Goal: Task Accomplishment & Management: Manage account settings

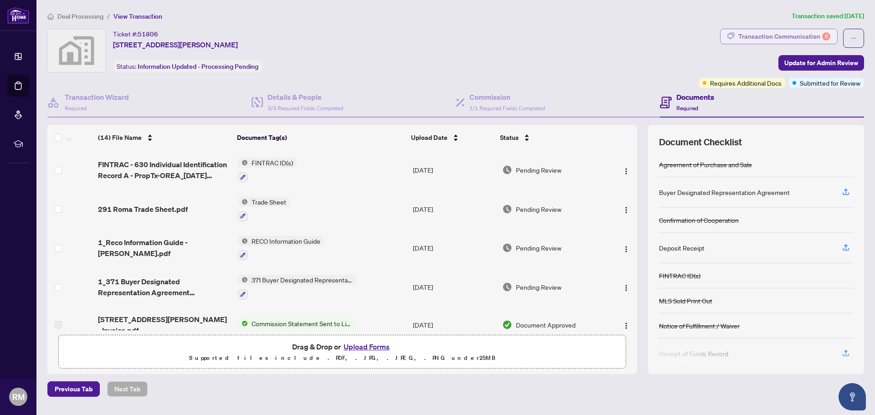
click at [801, 33] on div "Transaction Communication 6" at bounding box center [784, 36] width 92 height 15
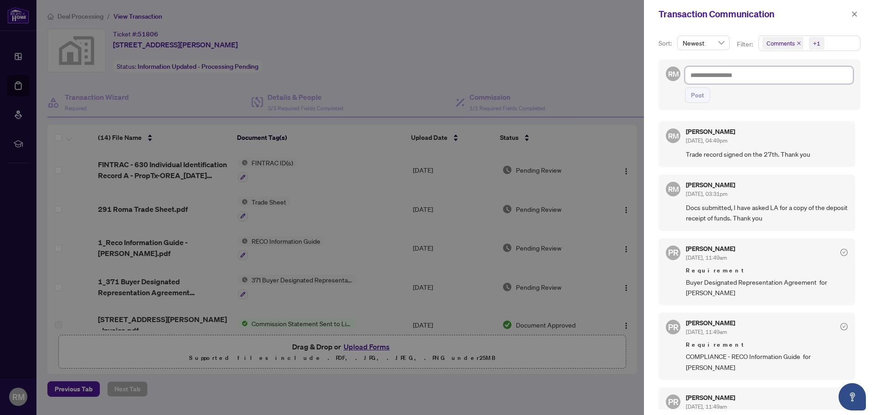
click at [716, 73] on textarea at bounding box center [769, 75] width 168 height 17
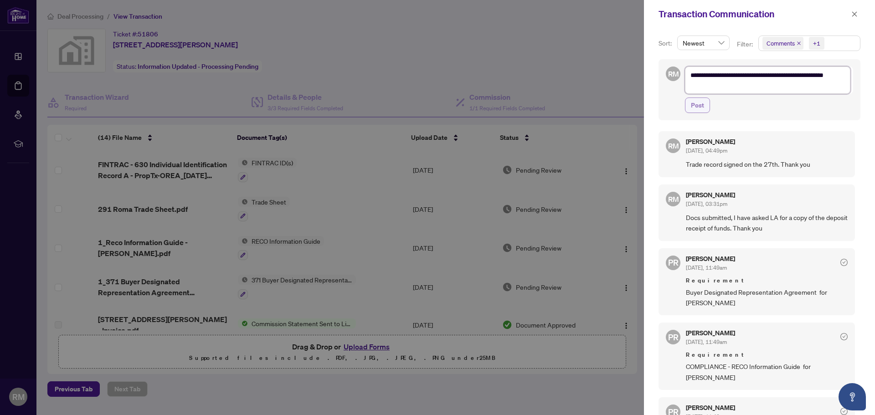
type textarea "**********"
click at [701, 107] on span "Post" at bounding box center [697, 105] width 13 height 15
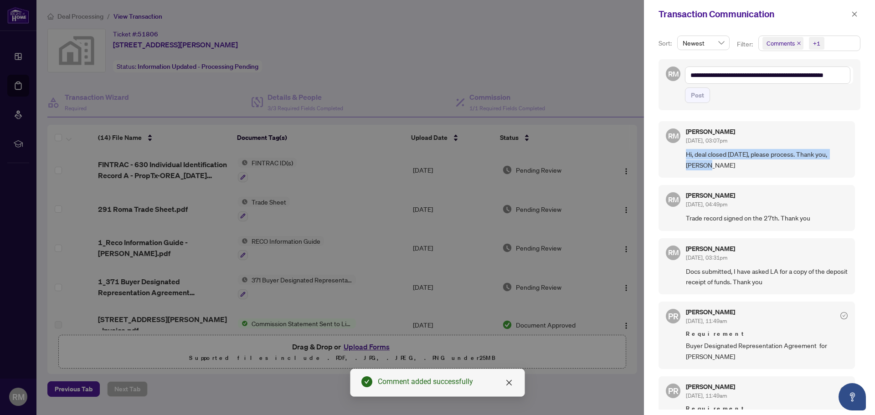
drag, startPoint x: 686, startPoint y: 154, endPoint x: 841, endPoint y: 163, distance: 155.7
click at [841, 163] on span "Hi, deal closed [DATE], please process. Thank you, [PERSON_NAME]" at bounding box center [767, 159] width 162 height 21
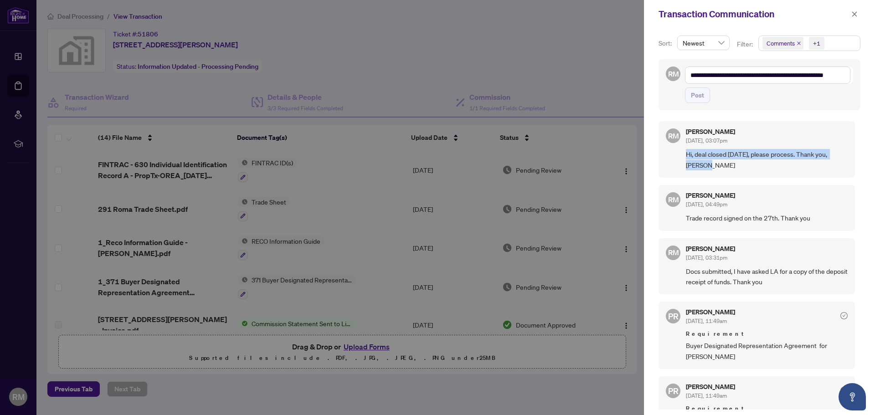
copy span "Hi, deal closed [DATE], please process. Thank you, [PERSON_NAME]"
click at [856, 14] on icon "close" at bounding box center [854, 14] width 6 height 6
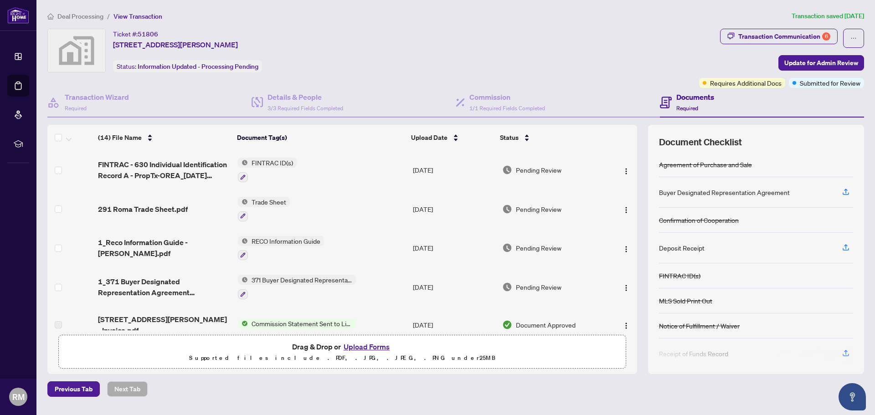
click at [97, 17] on span "Deal Processing" at bounding box center [80, 16] width 46 height 8
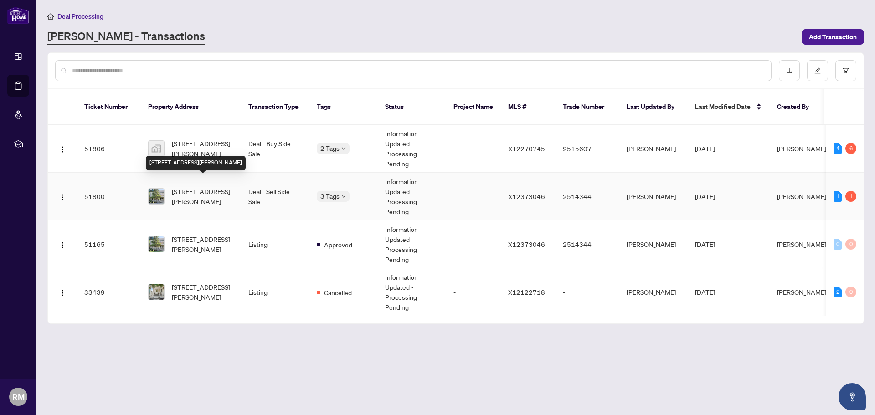
click at [216, 186] on span "[STREET_ADDRESS][PERSON_NAME]" at bounding box center [203, 196] width 62 height 20
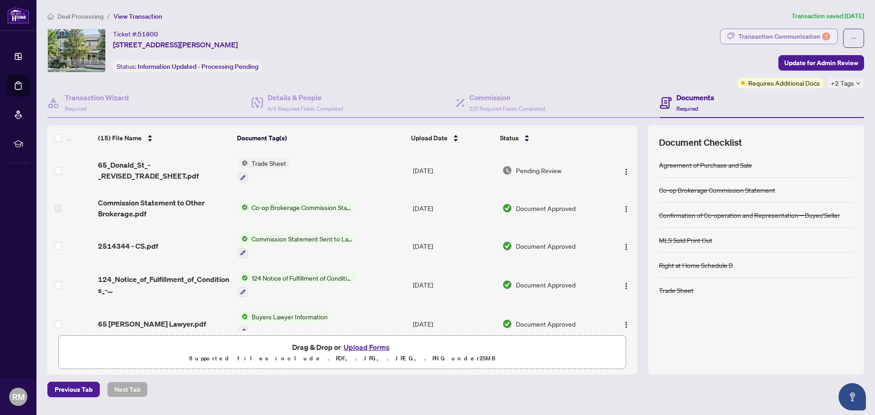
click at [766, 33] on div "Transaction Communication 1" at bounding box center [784, 36] width 92 height 15
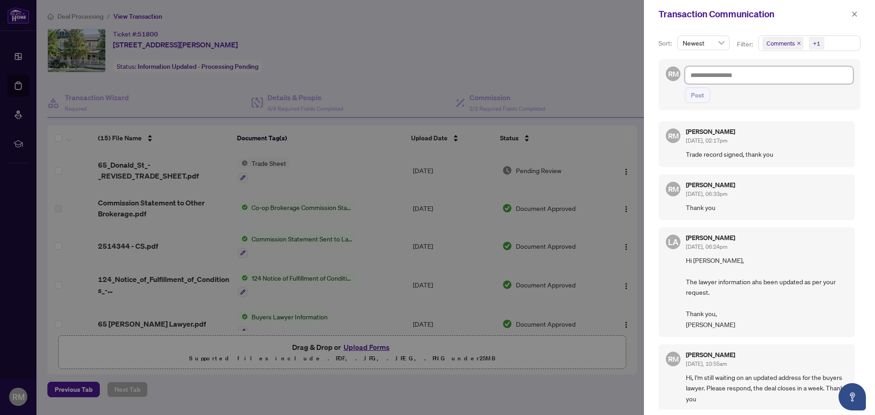
click at [704, 73] on textarea at bounding box center [769, 75] width 168 height 17
paste textarea "**********"
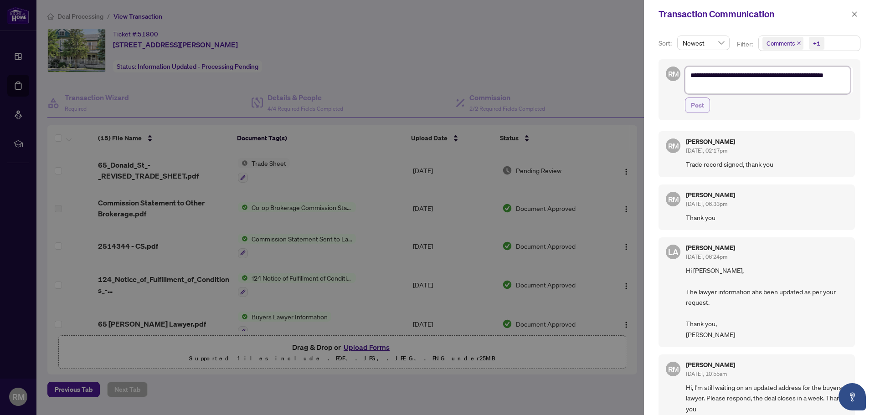
type textarea "**********"
click at [702, 105] on span "Post" at bounding box center [697, 105] width 13 height 15
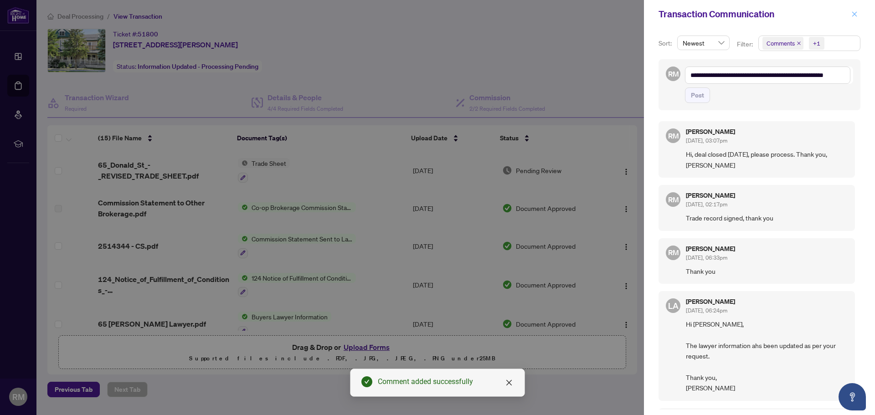
click at [853, 13] on icon "close" at bounding box center [854, 13] width 5 height 5
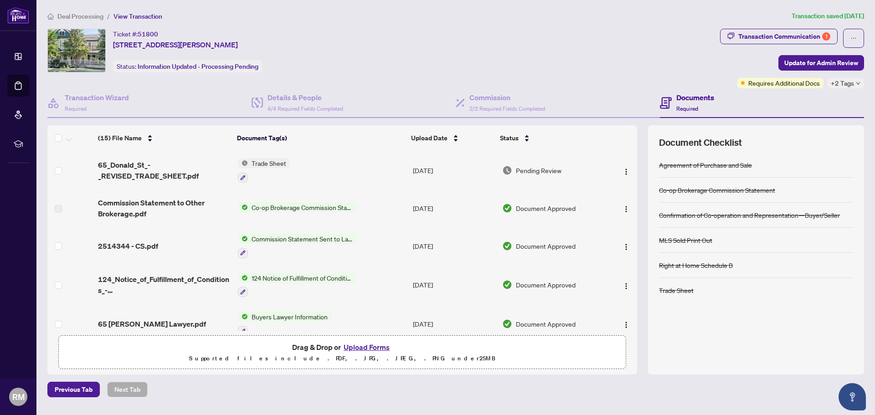
click at [92, 14] on span "Deal Processing" at bounding box center [80, 16] width 46 height 8
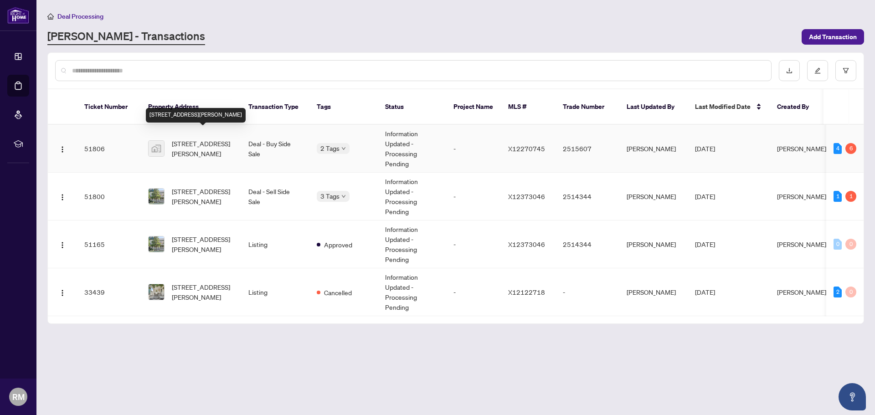
click at [192, 139] on span "[STREET_ADDRESS][PERSON_NAME]" at bounding box center [203, 149] width 62 height 20
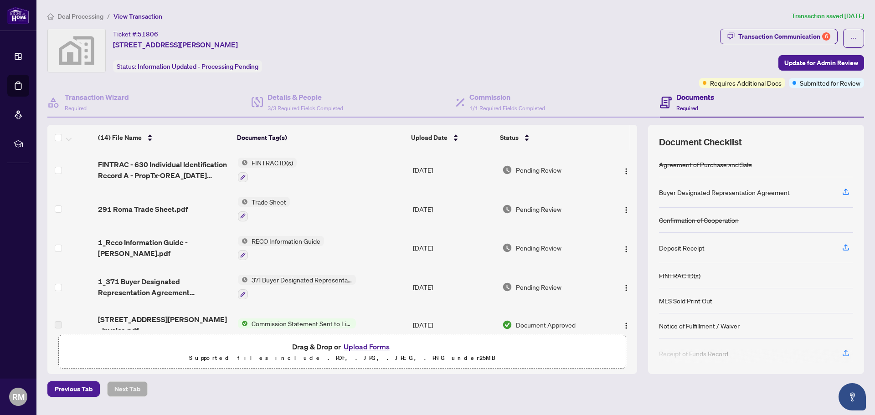
click at [280, 320] on span "Commission Statement Sent to Listing Brokerage" at bounding box center [302, 324] width 108 height 10
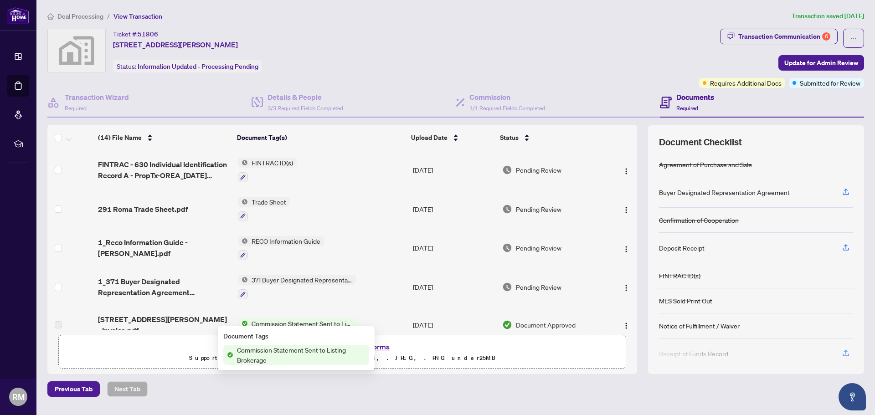
click at [176, 310] on td "[STREET_ADDRESS][PERSON_NAME] - Invoice.pdf" at bounding box center [164, 325] width 140 height 36
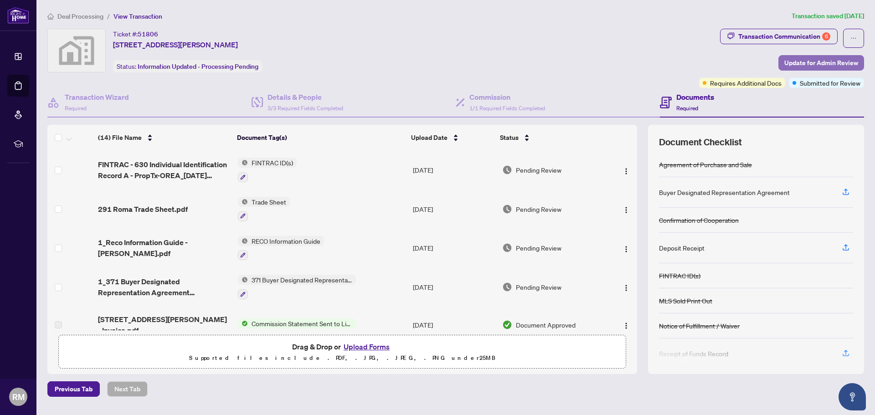
click at [806, 63] on span "Update for Admin Review" at bounding box center [821, 63] width 74 height 15
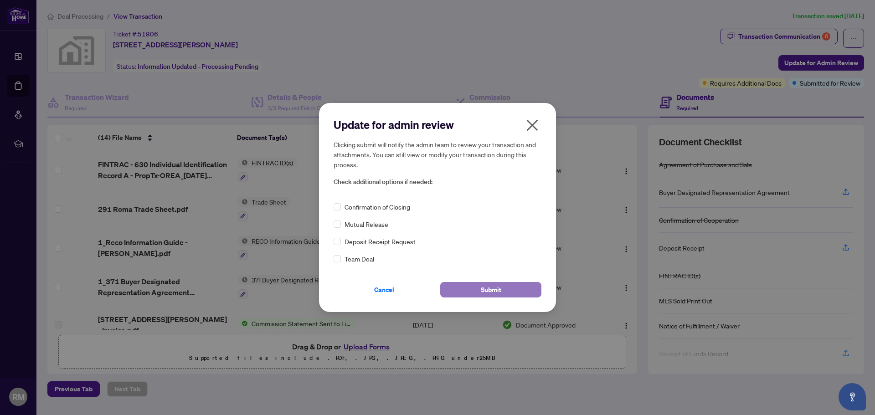
click at [485, 290] on span "Submit" at bounding box center [491, 290] width 21 height 15
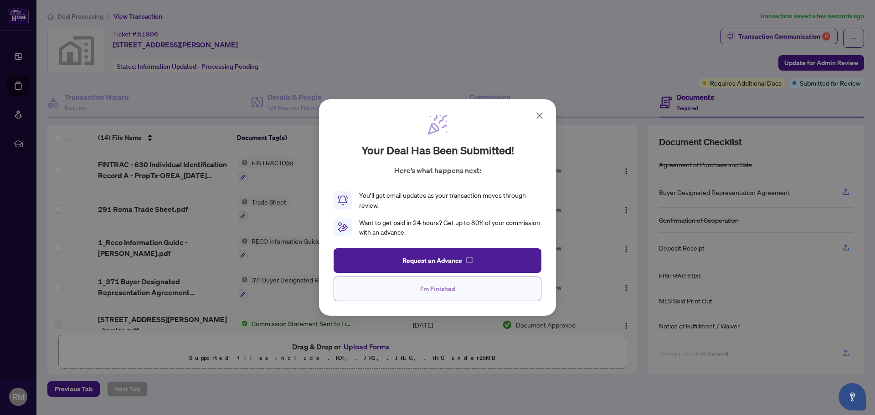
click at [438, 291] on span "I'm Finished" at bounding box center [437, 289] width 35 height 15
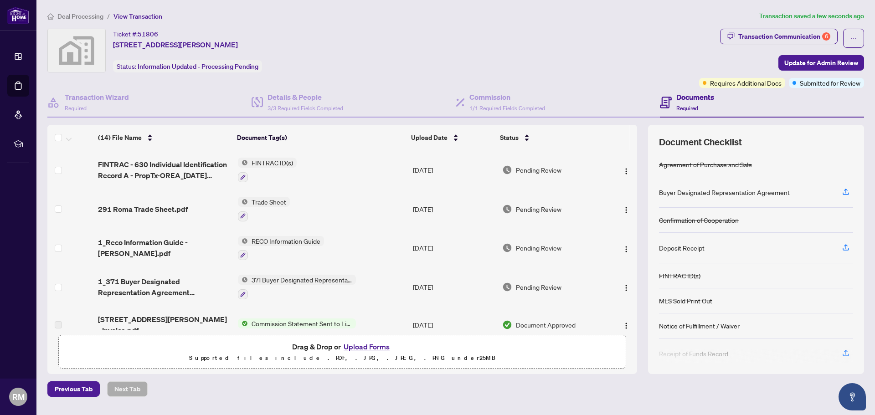
click at [84, 14] on span "Deal Processing" at bounding box center [80, 16] width 46 height 8
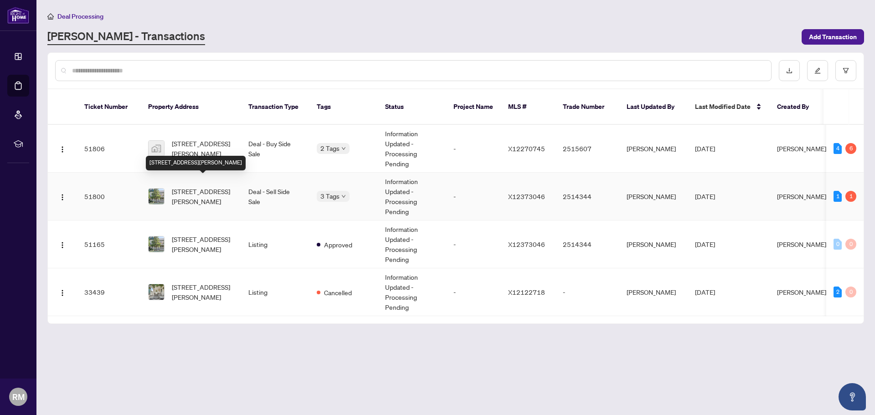
click at [190, 186] on span "[STREET_ADDRESS][PERSON_NAME]" at bounding box center [203, 196] width 62 height 20
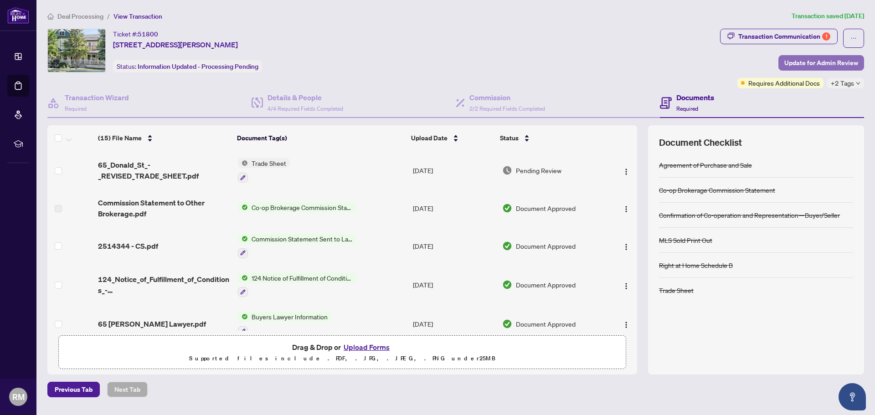
click at [812, 61] on span "Update for Admin Review" at bounding box center [821, 63] width 74 height 15
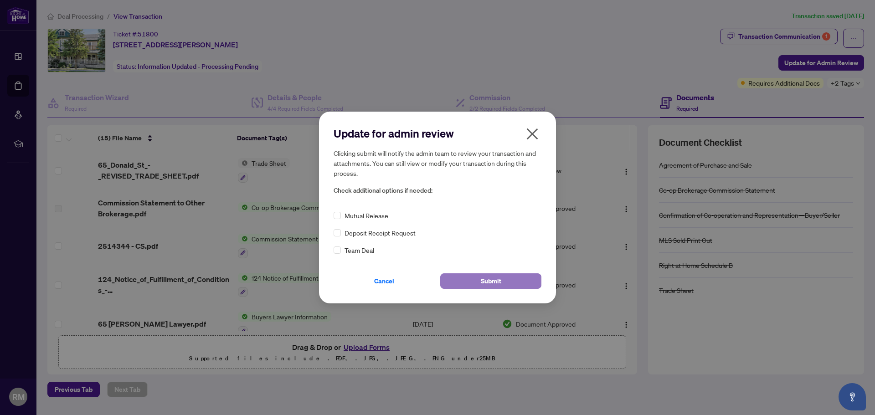
click at [510, 280] on button "Submit" at bounding box center [490, 280] width 101 height 15
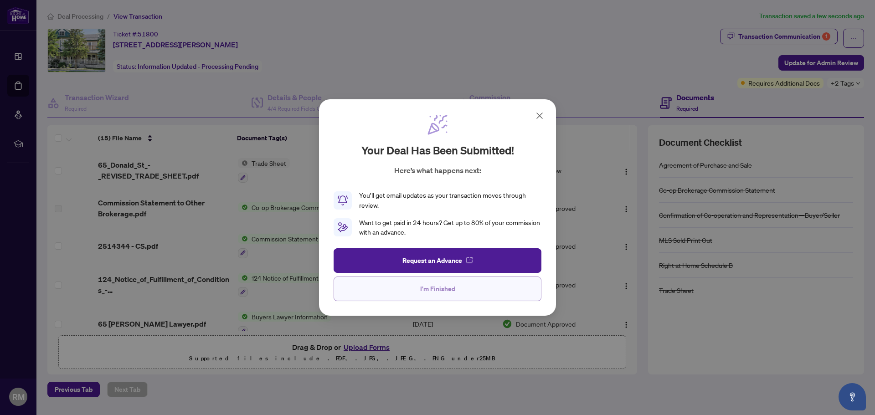
click at [423, 286] on span "I'm Finished" at bounding box center [437, 289] width 35 height 15
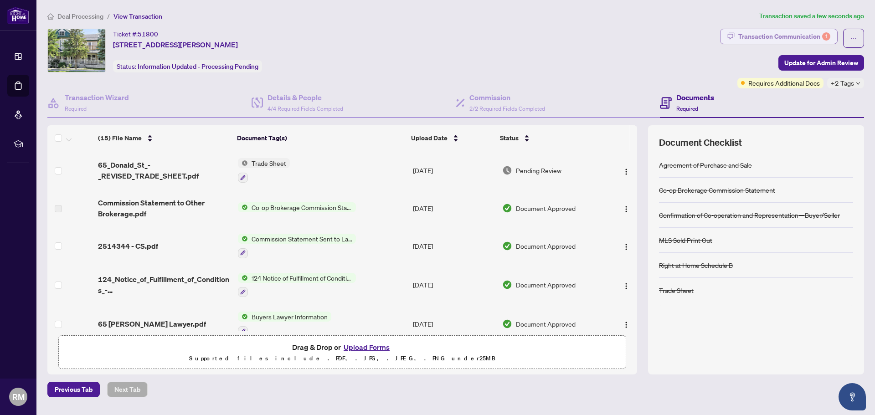
click at [779, 35] on div "Transaction Communication 1" at bounding box center [784, 36] width 92 height 15
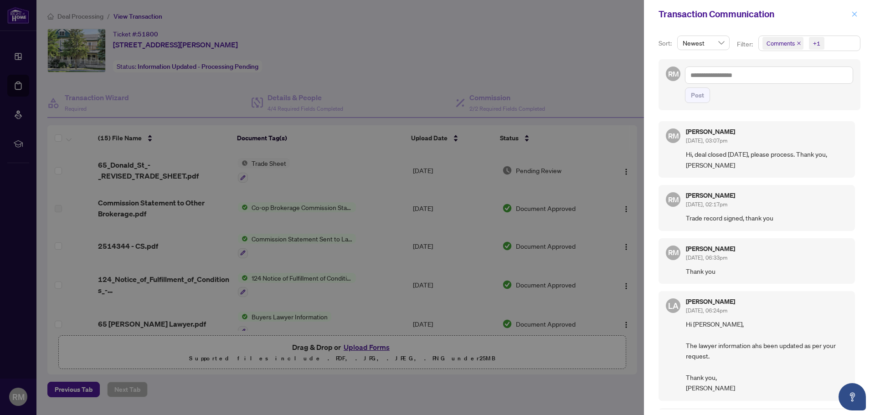
click at [854, 15] on icon "close" at bounding box center [854, 14] width 6 height 6
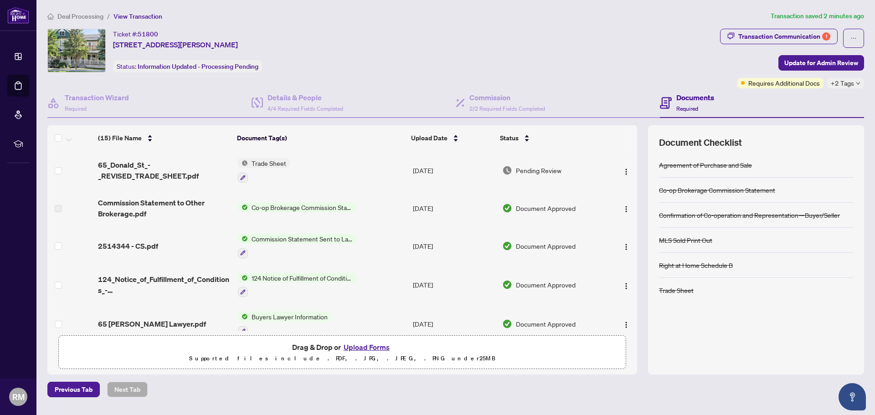
click at [380, 344] on button "Upload Forms" at bounding box center [366, 347] width 51 height 12
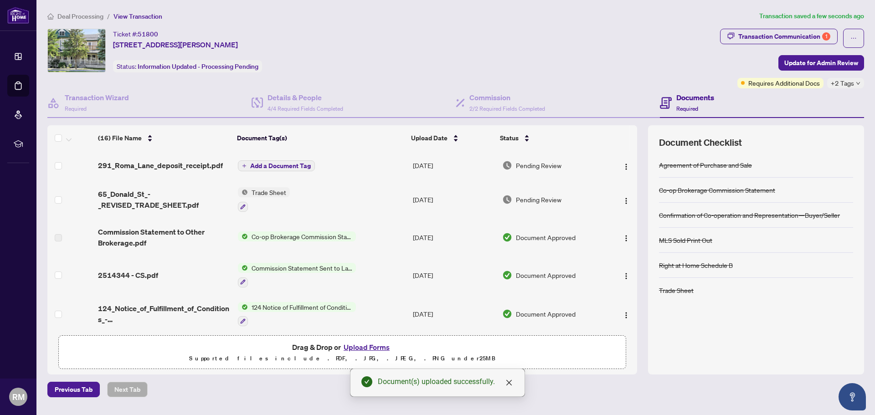
click at [255, 160] on button "Add a Document Tag" at bounding box center [276, 165] width 77 height 11
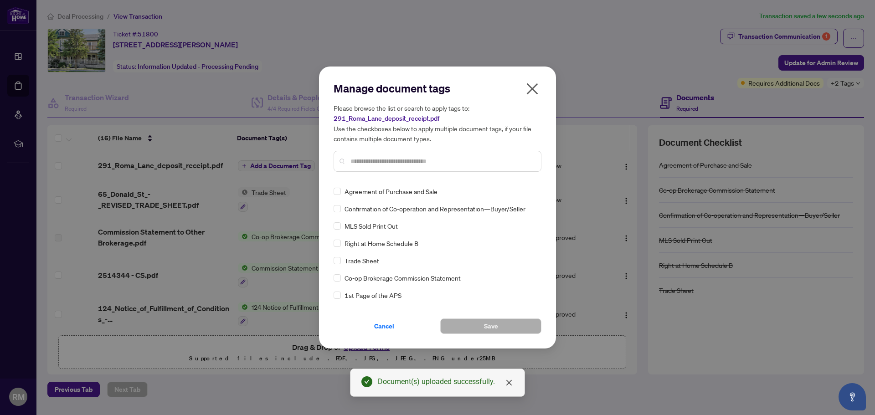
click at [350, 156] on input "text" at bounding box center [441, 161] width 183 height 10
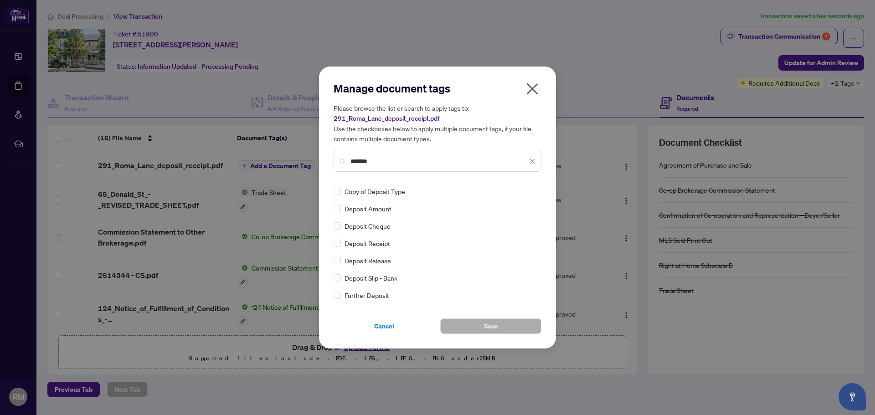
type input "*******"
click at [489, 323] on span "Save" at bounding box center [491, 326] width 14 height 15
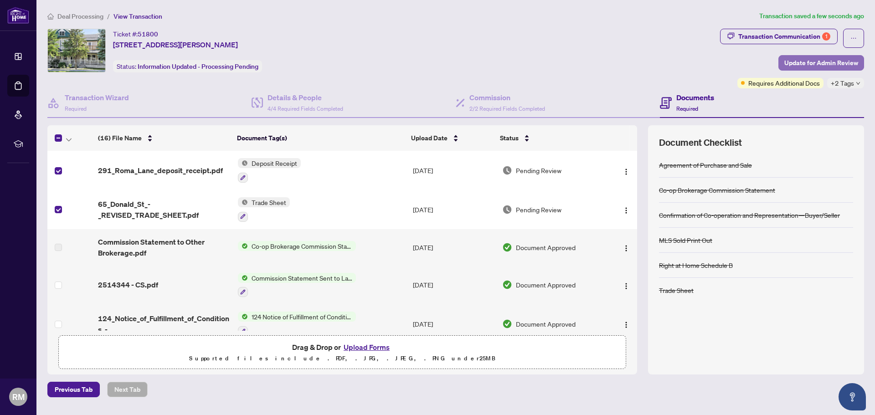
click at [795, 61] on span "Update for Admin Review" at bounding box center [821, 63] width 74 height 15
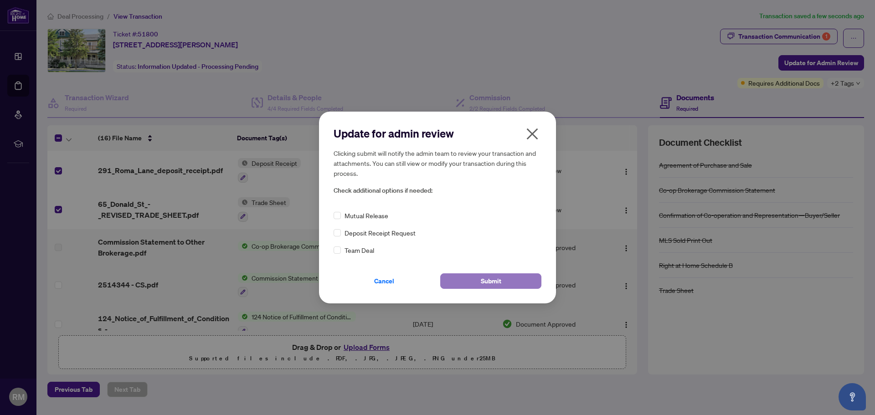
click at [466, 274] on button "Submit" at bounding box center [490, 280] width 101 height 15
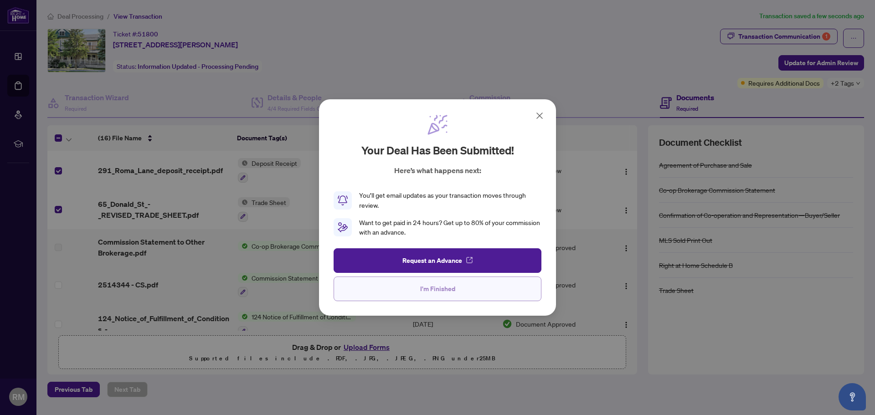
click at [447, 286] on span "I'm Finished" at bounding box center [437, 289] width 35 height 15
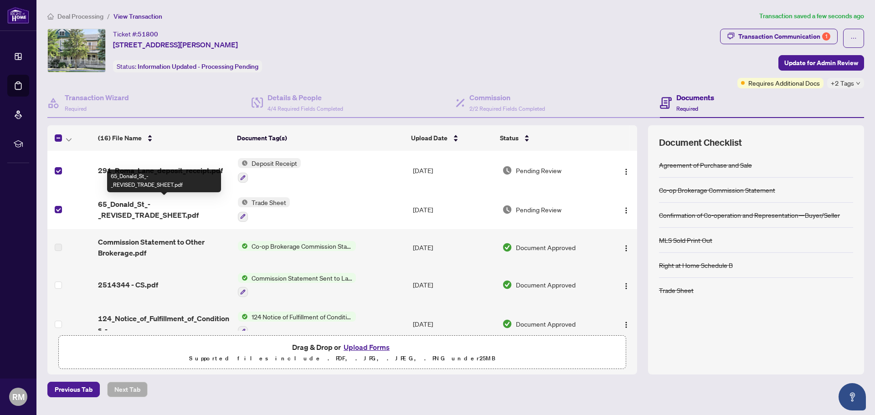
click at [123, 202] on span "65_Donald_St_-_REVISED_TRADE_SHEET.pdf" at bounding box center [164, 210] width 133 height 22
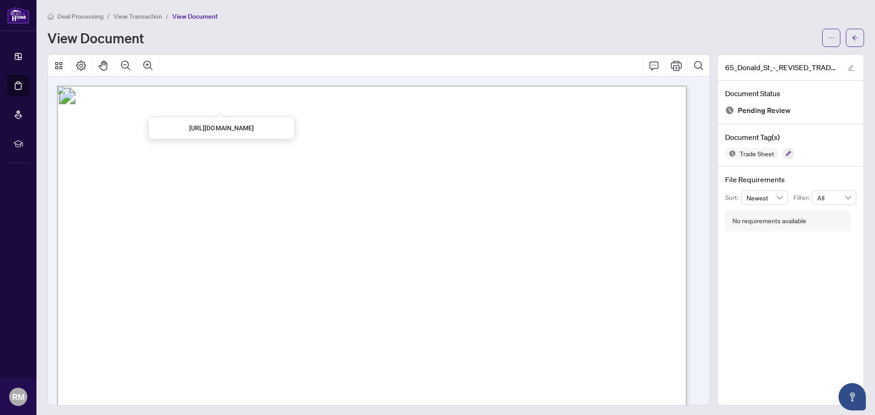
click at [85, 15] on span "Deal Processing" at bounding box center [80, 16] width 46 height 8
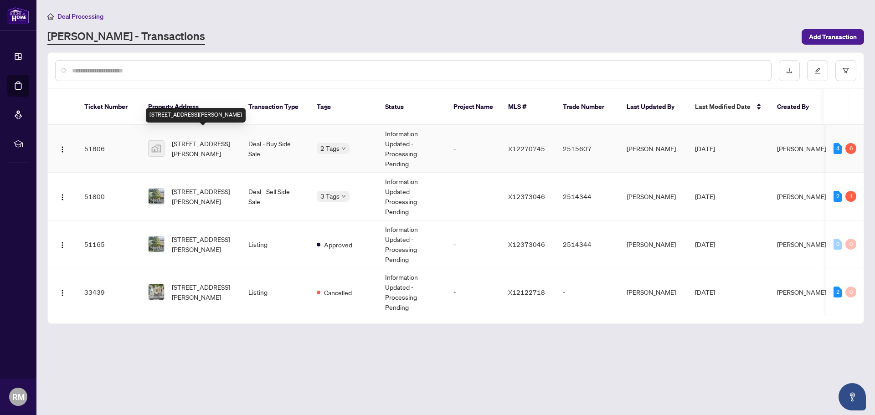
click at [197, 144] on span "[STREET_ADDRESS][PERSON_NAME]" at bounding box center [203, 149] width 62 height 20
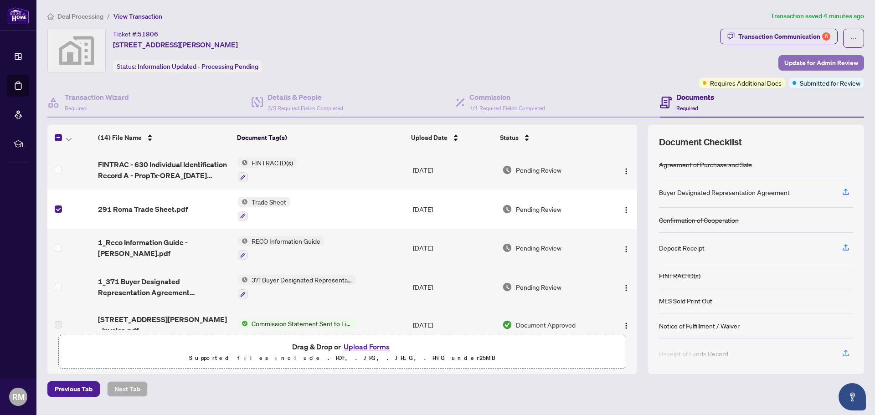
click at [793, 57] on span "Update for Admin Review" at bounding box center [821, 63] width 74 height 15
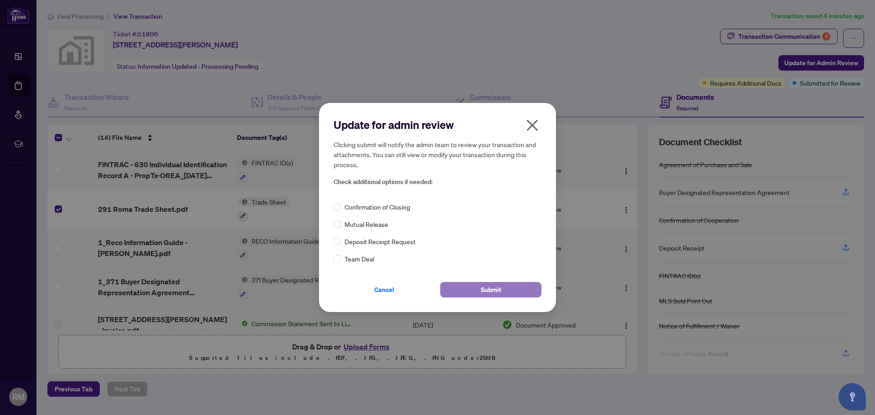
click at [496, 286] on span "Submit" at bounding box center [491, 290] width 21 height 15
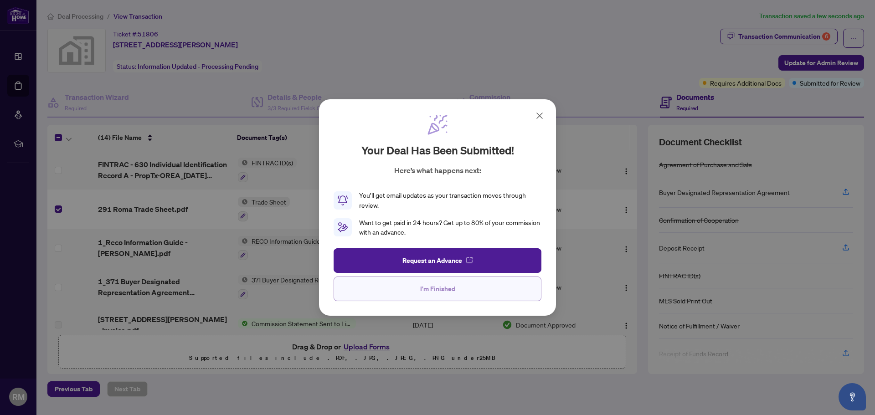
click at [460, 290] on button "I'm Finished" at bounding box center [438, 289] width 208 height 25
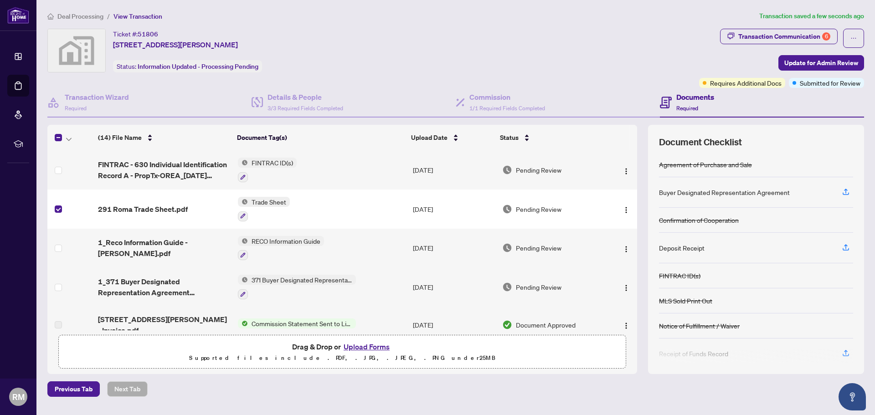
click at [77, 15] on span "Deal Processing" at bounding box center [80, 16] width 46 height 8
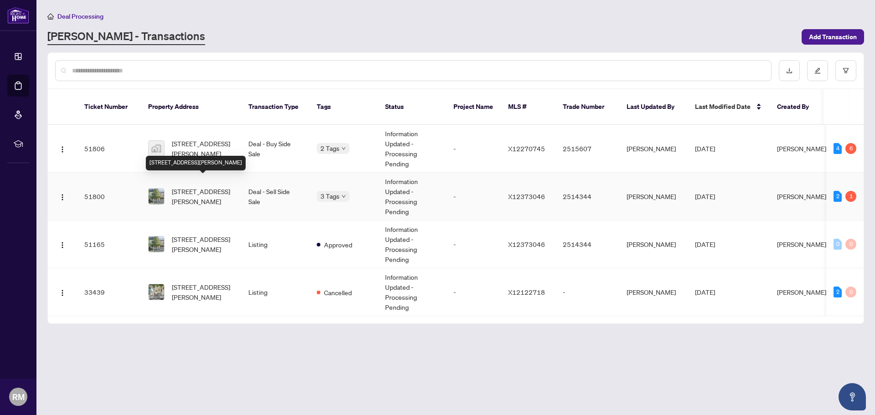
click at [202, 186] on span "[STREET_ADDRESS][PERSON_NAME]" at bounding box center [203, 196] width 62 height 20
click at [202, 177] on main "Deal Processing RAHR - Transactions Add Transaction Ticket Number Property Addr…" at bounding box center [455, 207] width 838 height 415
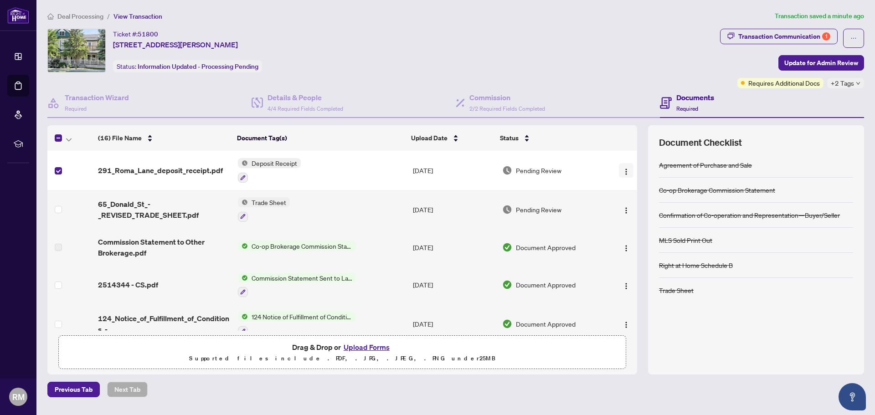
click at [626, 173] on img "button" at bounding box center [625, 171] width 7 height 7
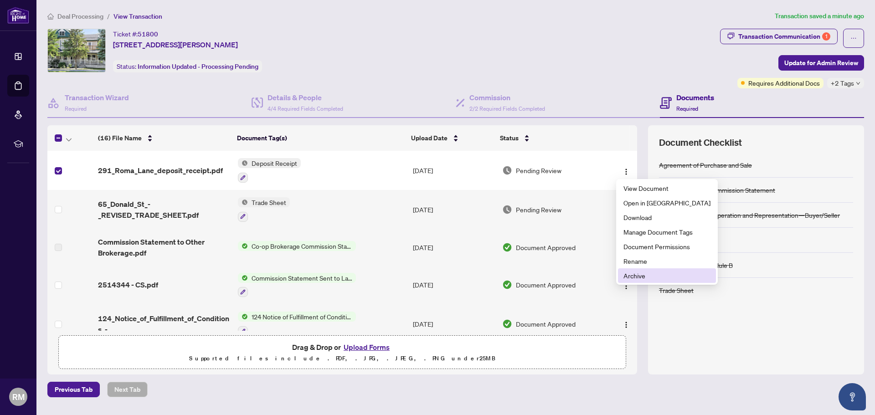
click at [636, 272] on span "Archive" at bounding box center [666, 276] width 87 height 10
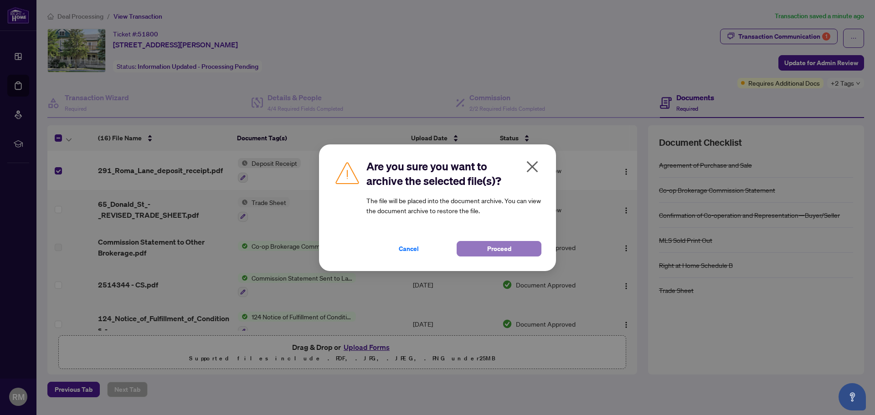
click at [504, 248] on span "Proceed" at bounding box center [499, 249] width 24 height 15
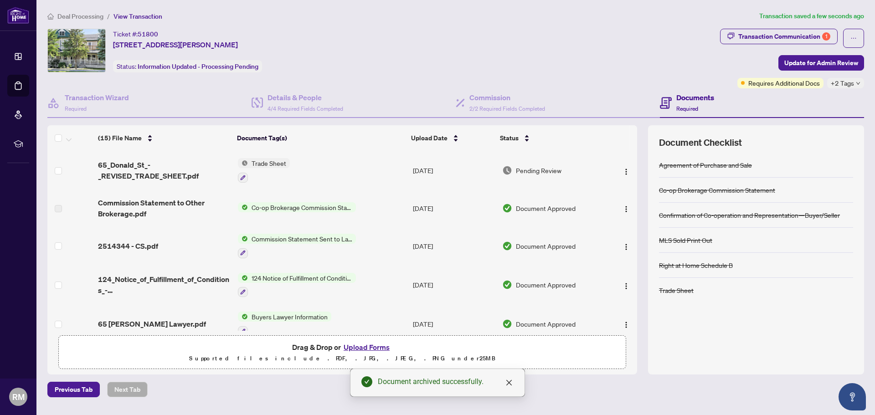
click at [93, 15] on span "Deal Processing" at bounding box center [80, 16] width 46 height 8
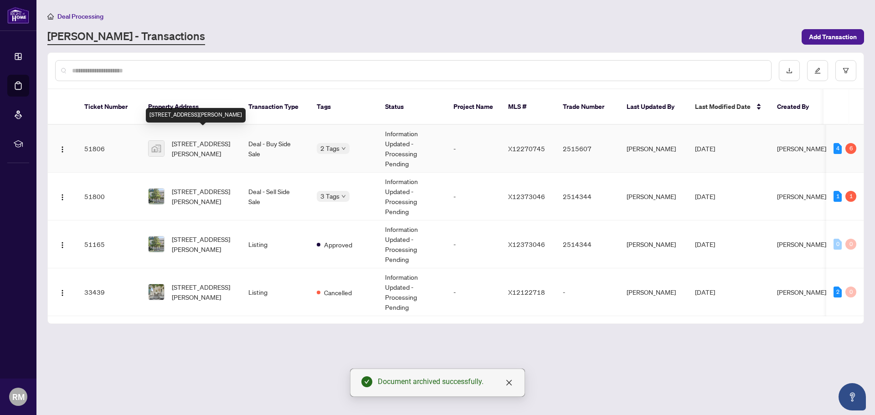
click at [197, 139] on span "[STREET_ADDRESS][PERSON_NAME]" at bounding box center [203, 149] width 62 height 20
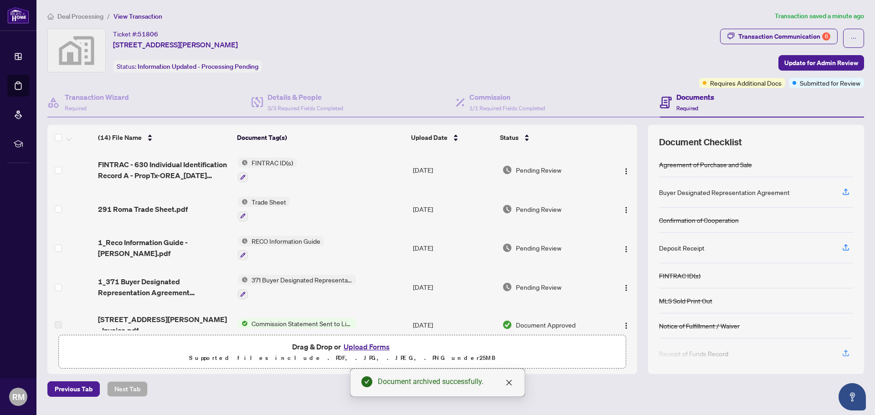
click at [353, 344] on button "Upload Forms" at bounding box center [366, 347] width 51 height 12
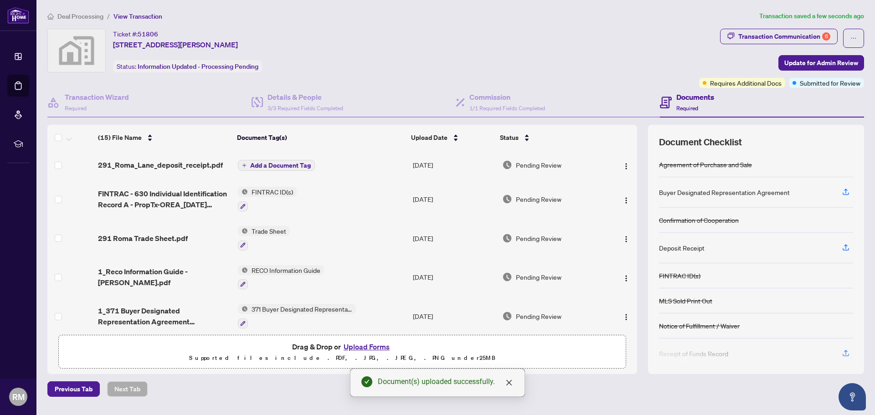
click at [283, 162] on span "Add a Document Tag" at bounding box center [280, 165] width 61 height 6
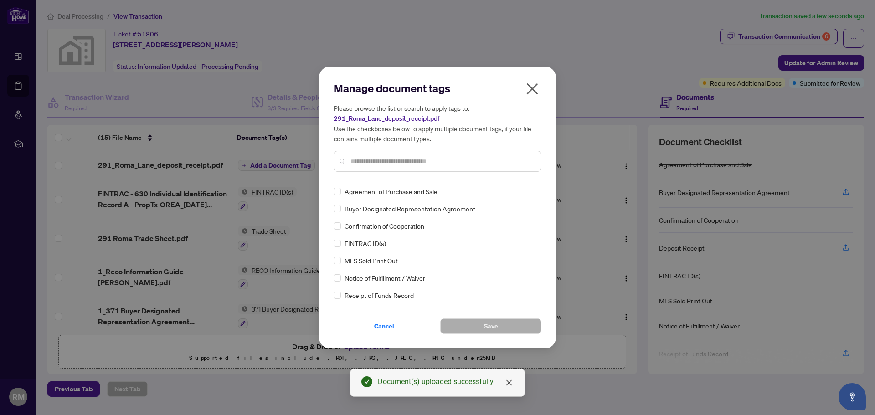
click at [352, 163] on input "text" at bounding box center [441, 161] width 183 height 10
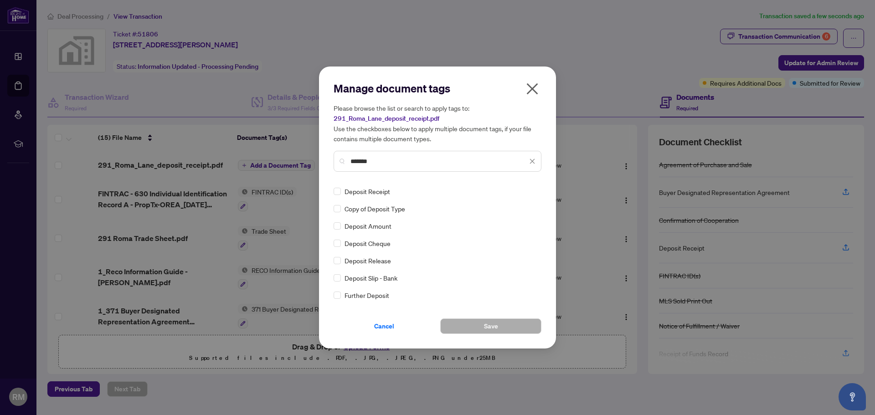
type input "*******"
click at [475, 326] on button "Save" at bounding box center [490, 326] width 101 height 15
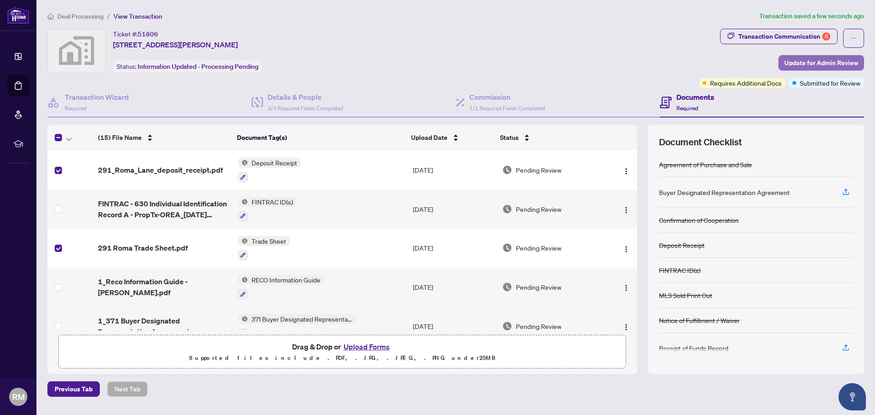
click at [808, 59] on span "Update for Admin Review" at bounding box center [821, 63] width 74 height 15
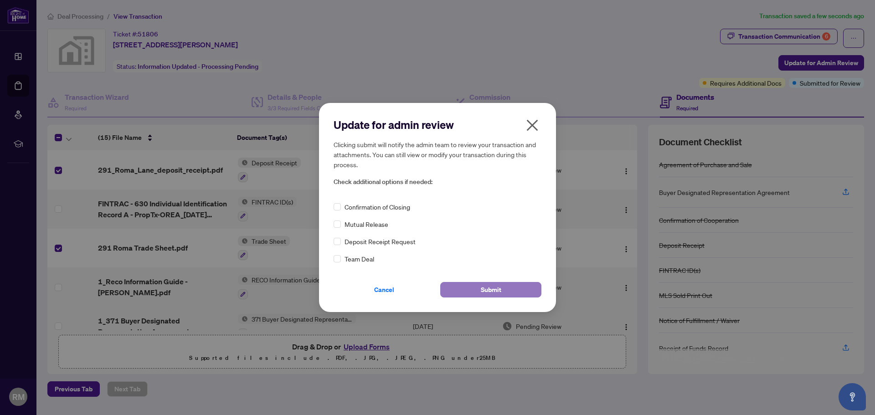
click at [488, 290] on span "Submit" at bounding box center [491, 290] width 21 height 15
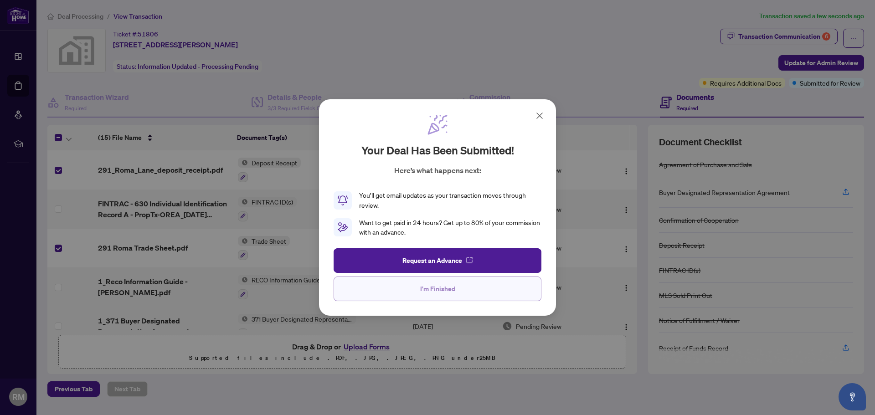
click at [448, 286] on span "I'm Finished" at bounding box center [437, 289] width 35 height 15
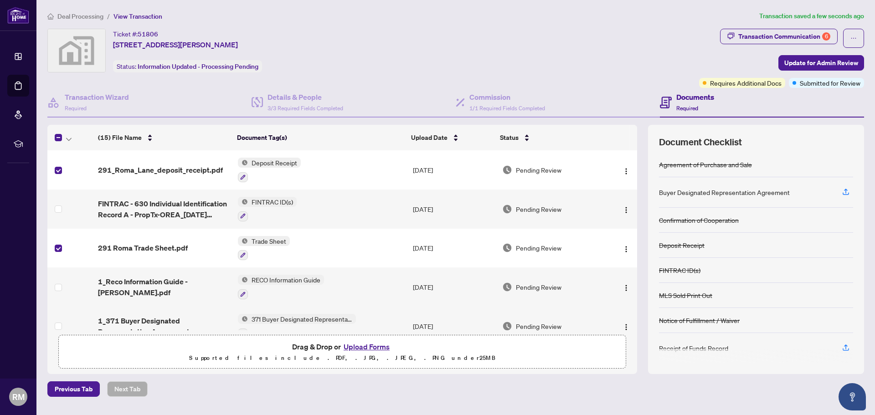
click at [73, 15] on span "Deal Processing" at bounding box center [80, 16] width 46 height 8
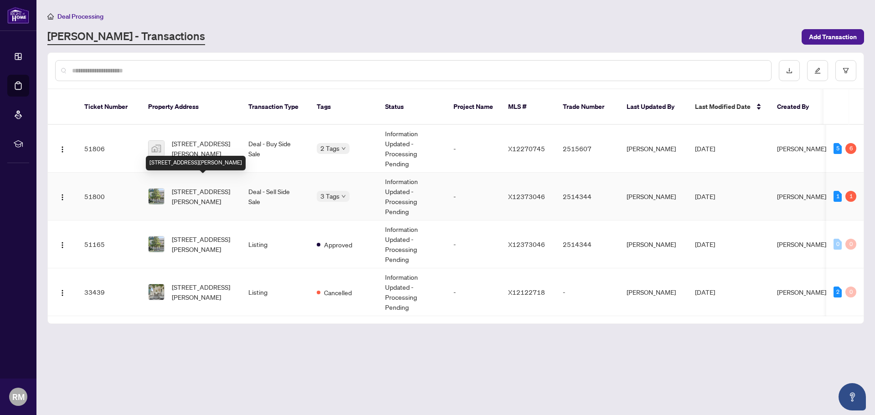
click at [190, 186] on span "[STREET_ADDRESS][PERSON_NAME]" at bounding box center [203, 196] width 62 height 20
click at [190, 178] on main "Deal Processing RAHR - Transactions Add Transaction Ticket Number Property Addr…" at bounding box center [455, 207] width 838 height 415
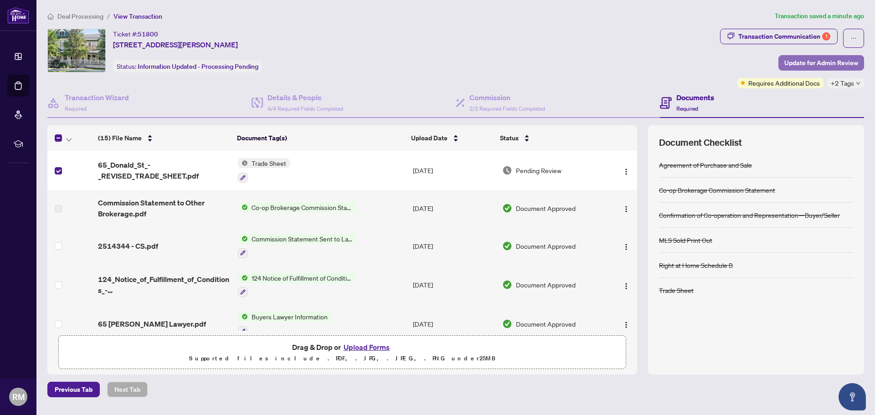
click at [802, 57] on span "Update for Admin Review" at bounding box center [821, 63] width 74 height 15
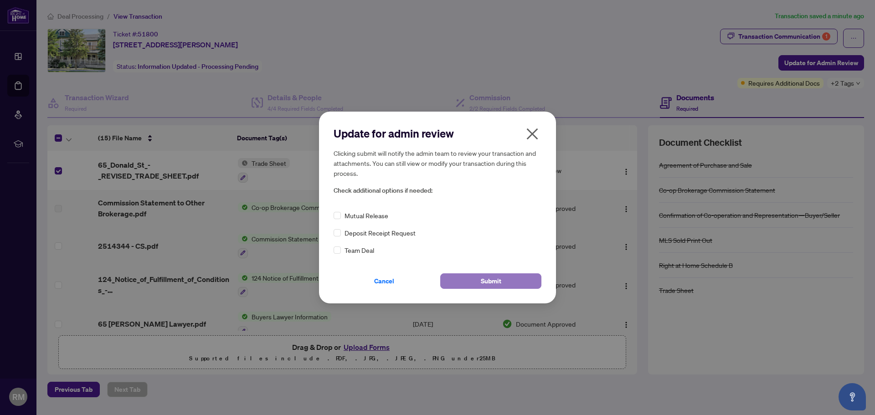
click at [485, 280] on span "Submit" at bounding box center [491, 281] width 21 height 15
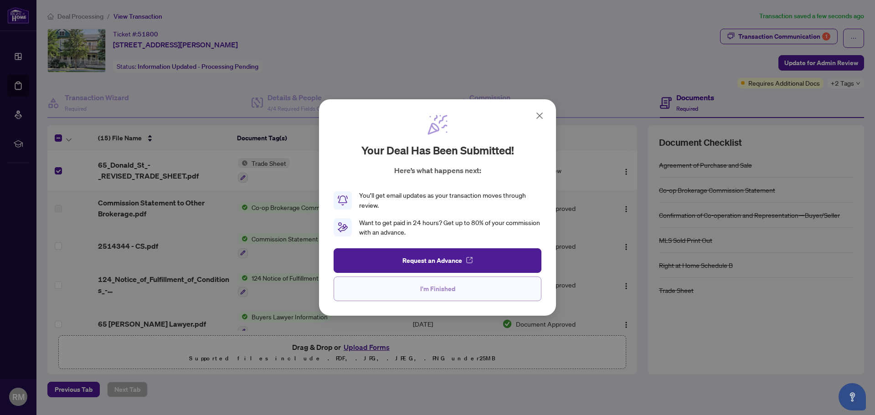
click at [453, 286] on span "I'm Finished" at bounding box center [437, 289] width 35 height 15
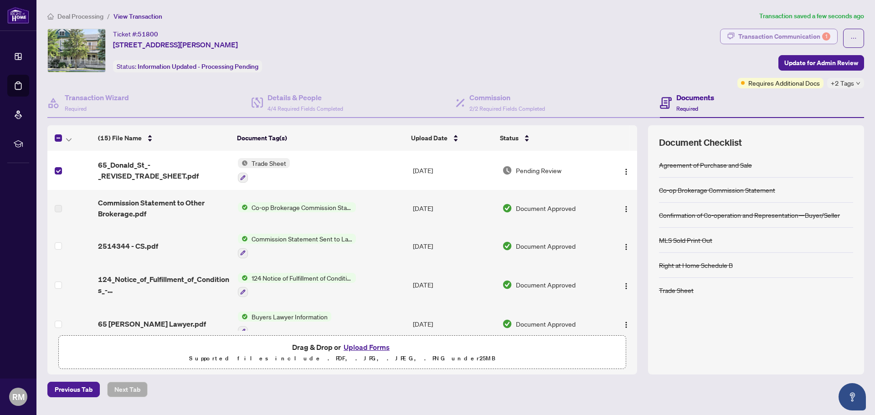
click at [768, 36] on div "Transaction Communication 1" at bounding box center [784, 36] width 92 height 15
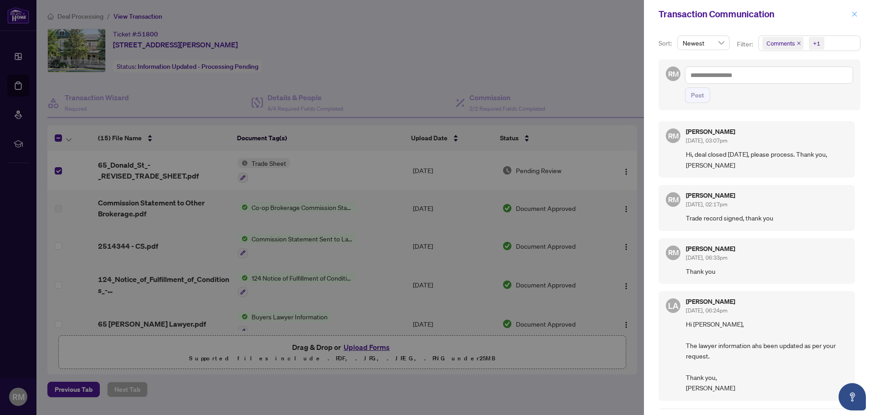
click at [851, 15] on icon "close" at bounding box center [854, 14] width 6 height 6
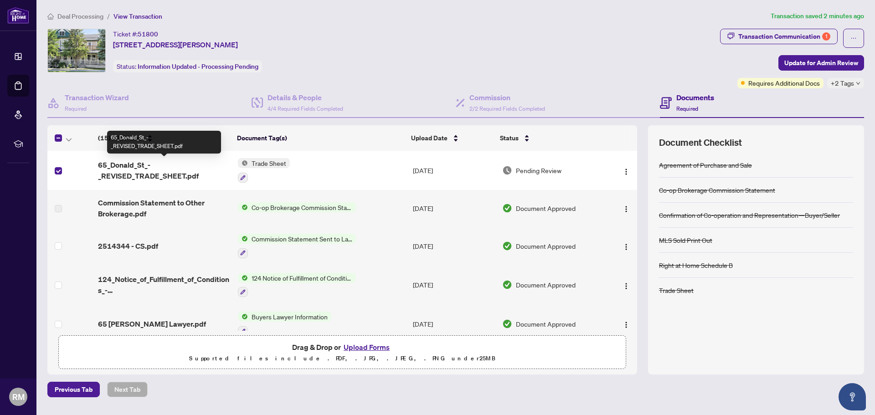
click at [118, 174] on span "65_Donald_St_-_REVISED_TRADE_SHEET.pdf" at bounding box center [164, 170] width 133 height 22
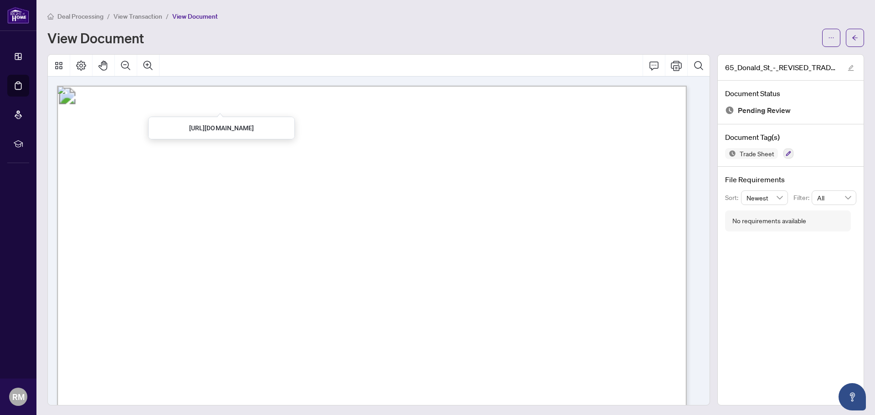
click at [89, 13] on span "Deal Processing" at bounding box center [80, 16] width 46 height 8
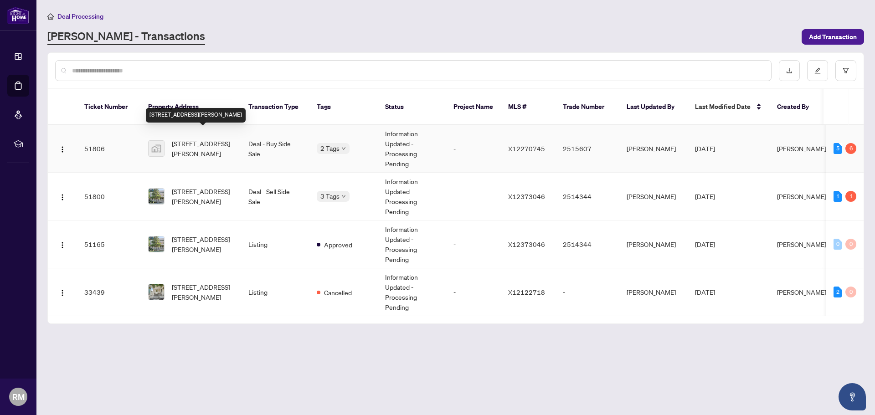
click at [180, 139] on span "[STREET_ADDRESS][PERSON_NAME]" at bounding box center [203, 149] width 62 height 20
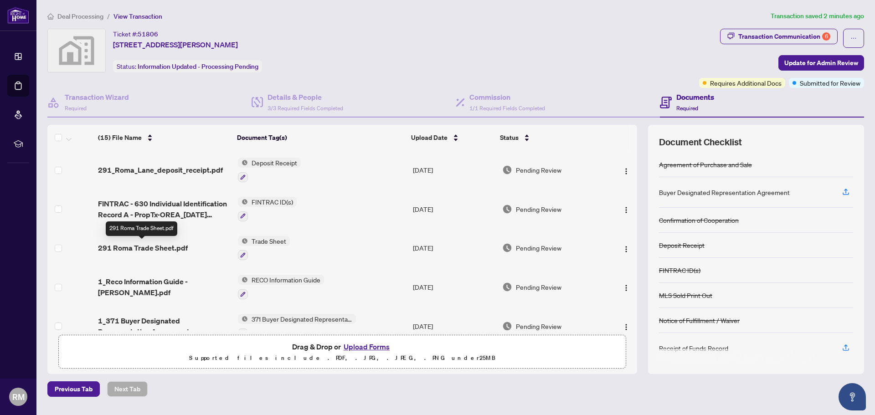
click at [142, 248] on span "291 Roma Trade Sheet.pdf" at bounding box center [143, 247] width 90 height 11
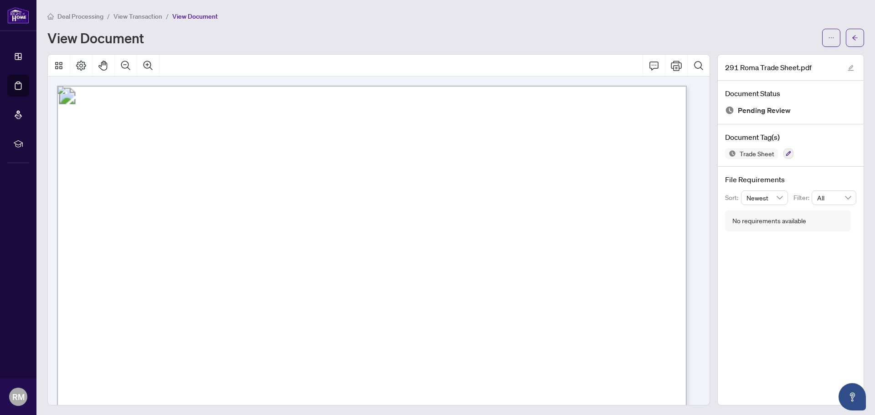
click at [142, 15] on span "View Transaction" at bounding box center [137, 16] width 49 height 8
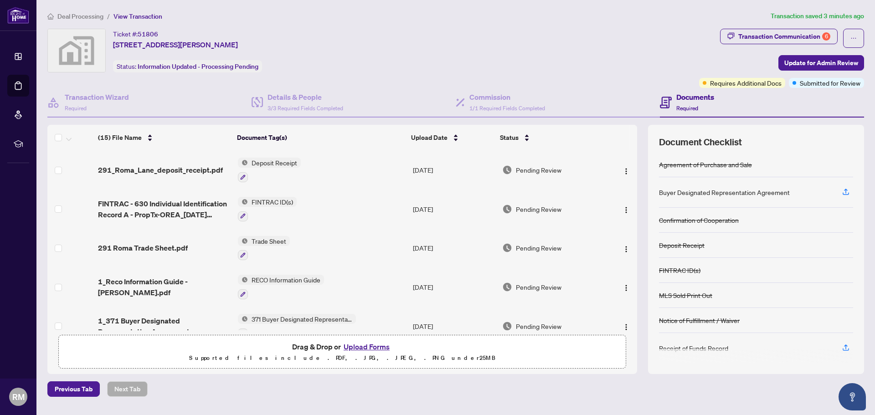
click at [81, 15] on span "Deal Processing" at bounding box center [80, 16] width 46 height 8
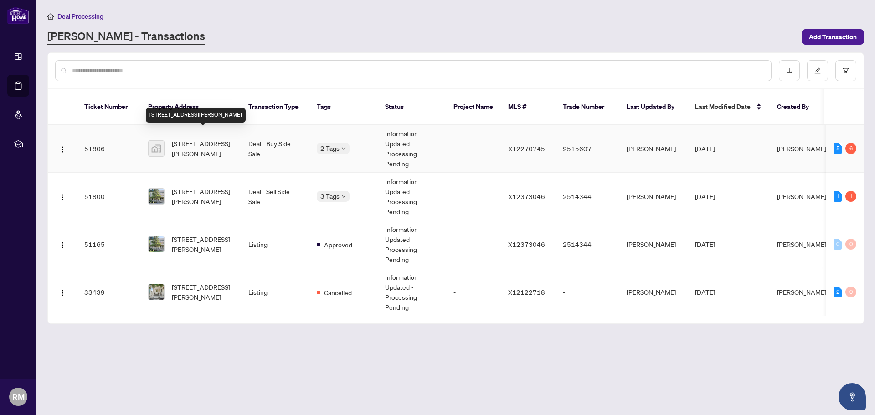
click at [206, 139] on span "[STREET_ADDRESS][PERSON_NAME]" at bounding box center [203, 149] width 62 height 20
